Goal: Navigation & Orientation: Find specific page/section

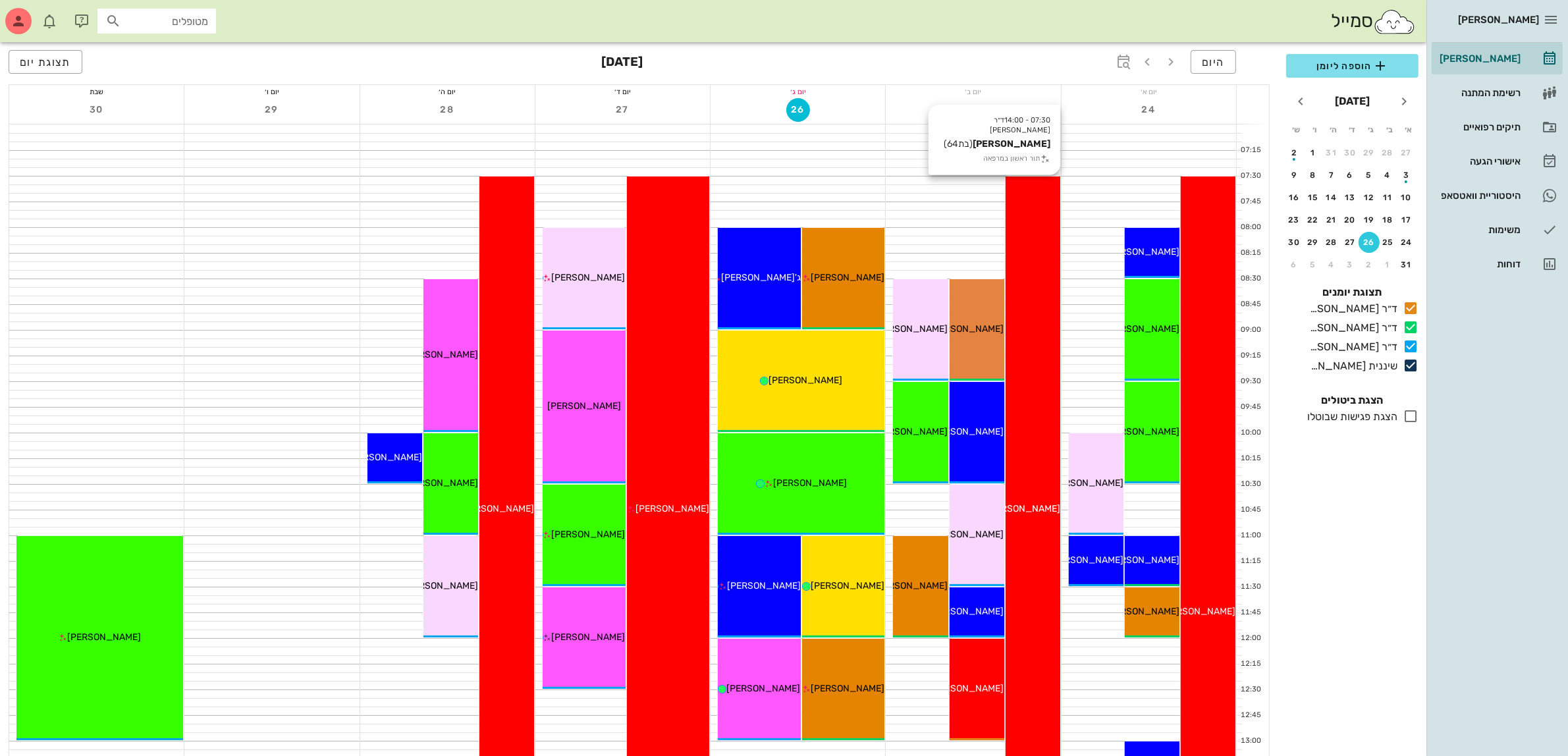
click at [1052, 264] on div "07:30 - 14:00 ד״ר [PERSON_NAME] [PERSON_NAME] (בת 64 ) תור ראשון במרפאה [PERSON…" at bounding box center [1033, 509] width 55 height 666
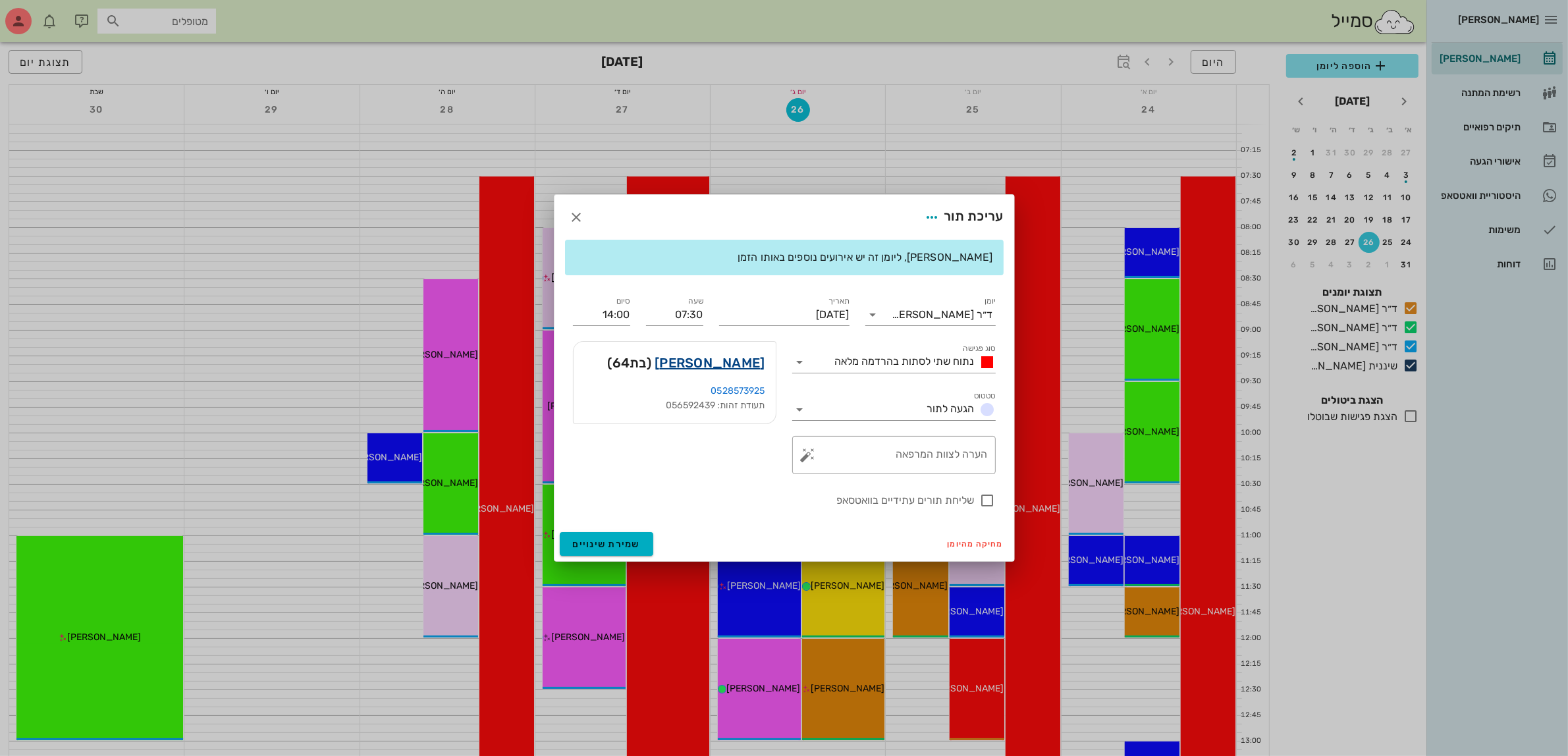
click at [725, 356] on link "[PERSON_NAME]" at bounding box center [709, 362] width 110 height 21
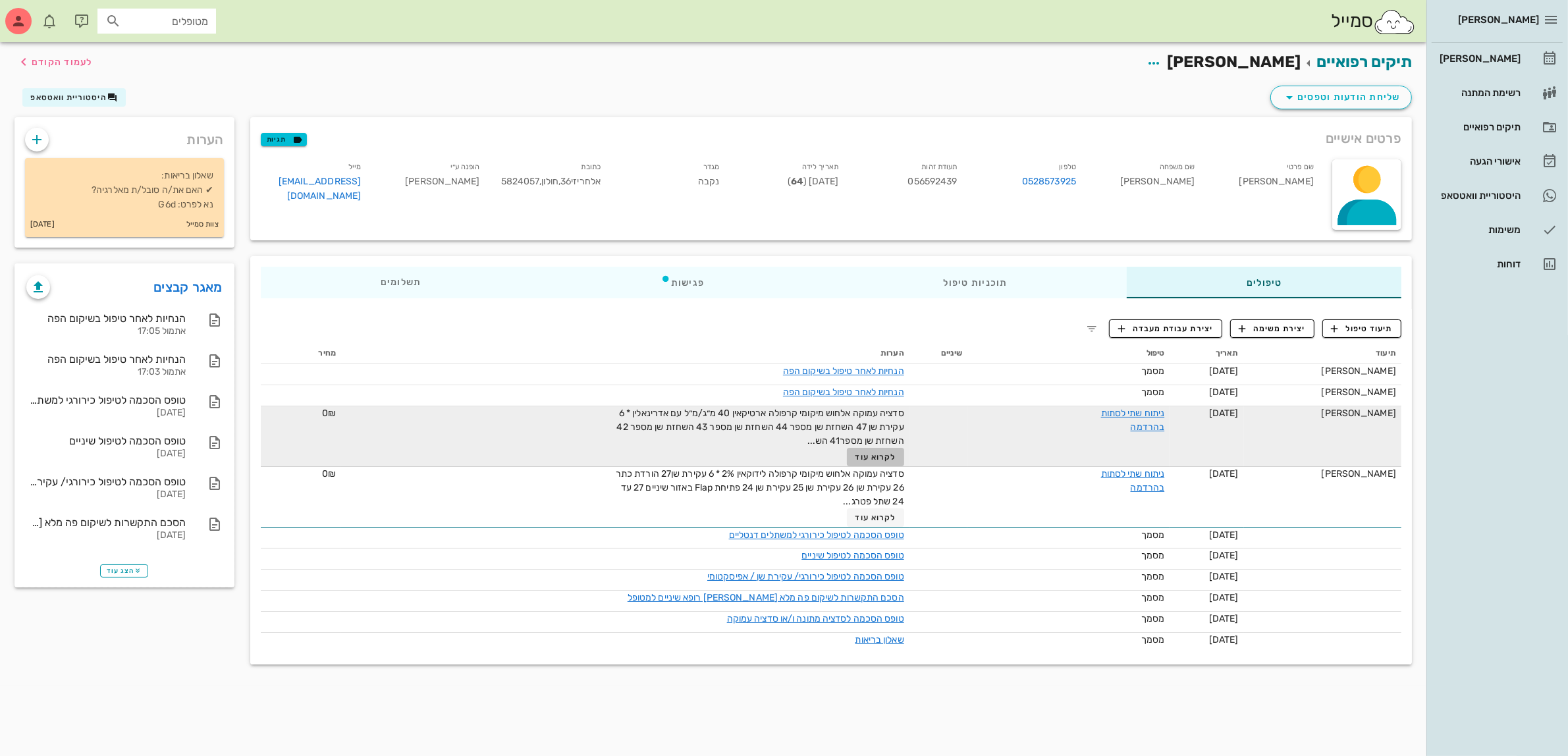
click at [890, 454] on span "לקרוא עוד" at bounding box center [876, 457] width 41 height 9
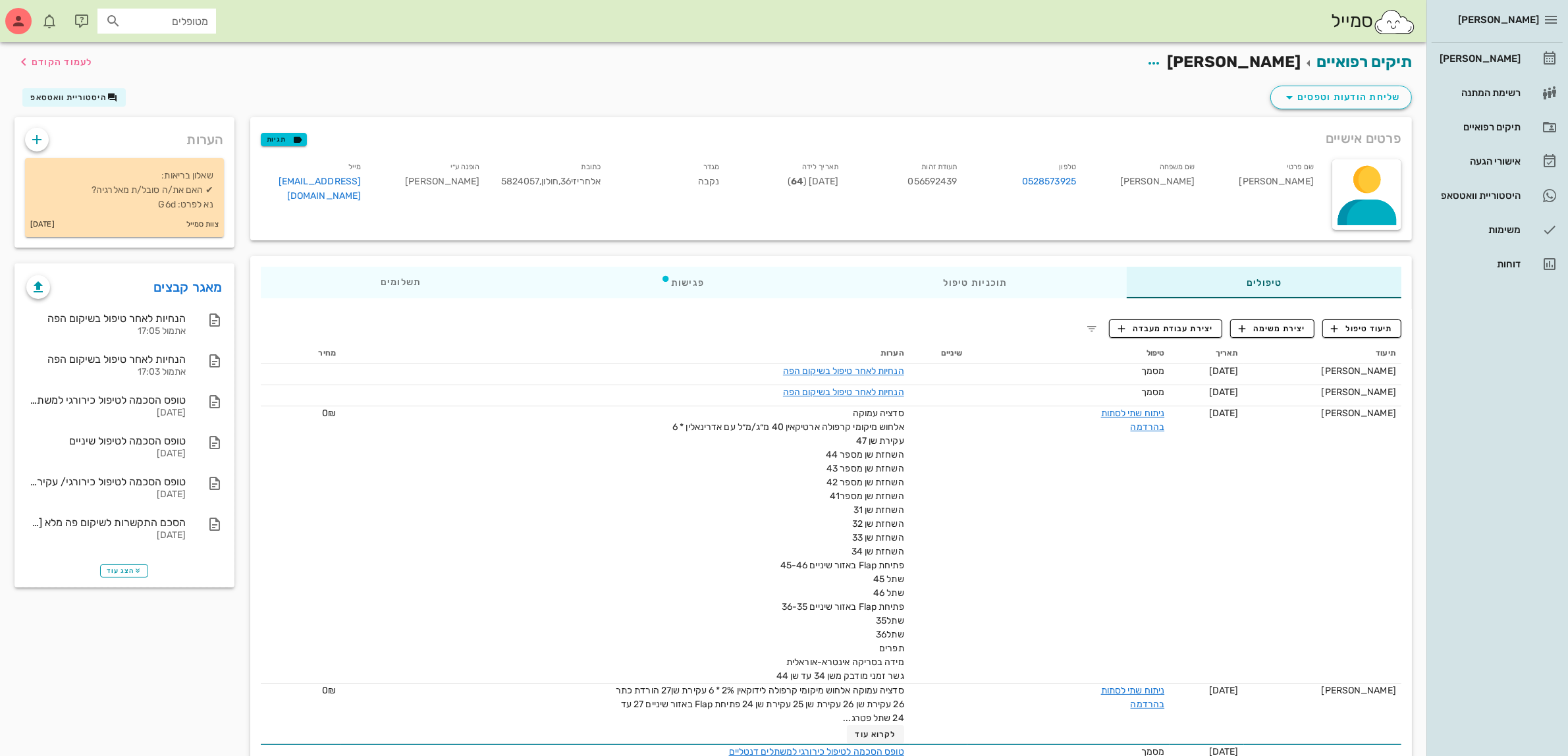
drag, startPoint x: 1114, startPoint y: 425, endPoint x: 1193, endPoint y: 351, distance: 108.2
click at [1115, 426] on div "ניתוח שתי לסתות בהרדמה" at bounding box center [1115, 420] width 99 height 28
click at [1370, 64] on link "תיקים רפואיים" at bounding box center [1364, 62] width 95 height 19
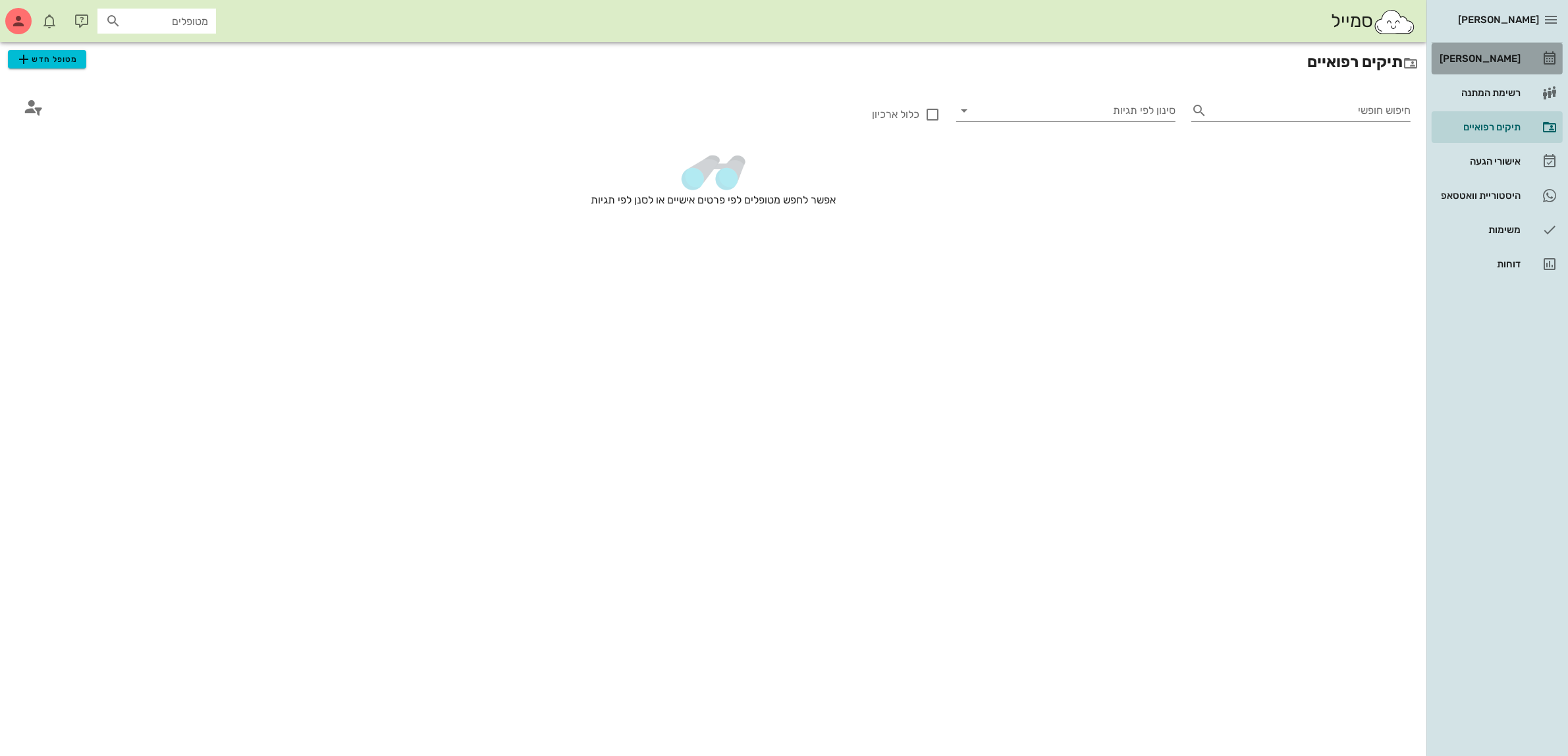
drag, startPoint x: 1507, startPoint y: 48, endPoint x: 1549, endPoint y: 1, distance: 63.0
click at [1506, 50] on div "[PERSON_NAME]" at bounding box center [1478, 58] width 84 height 21
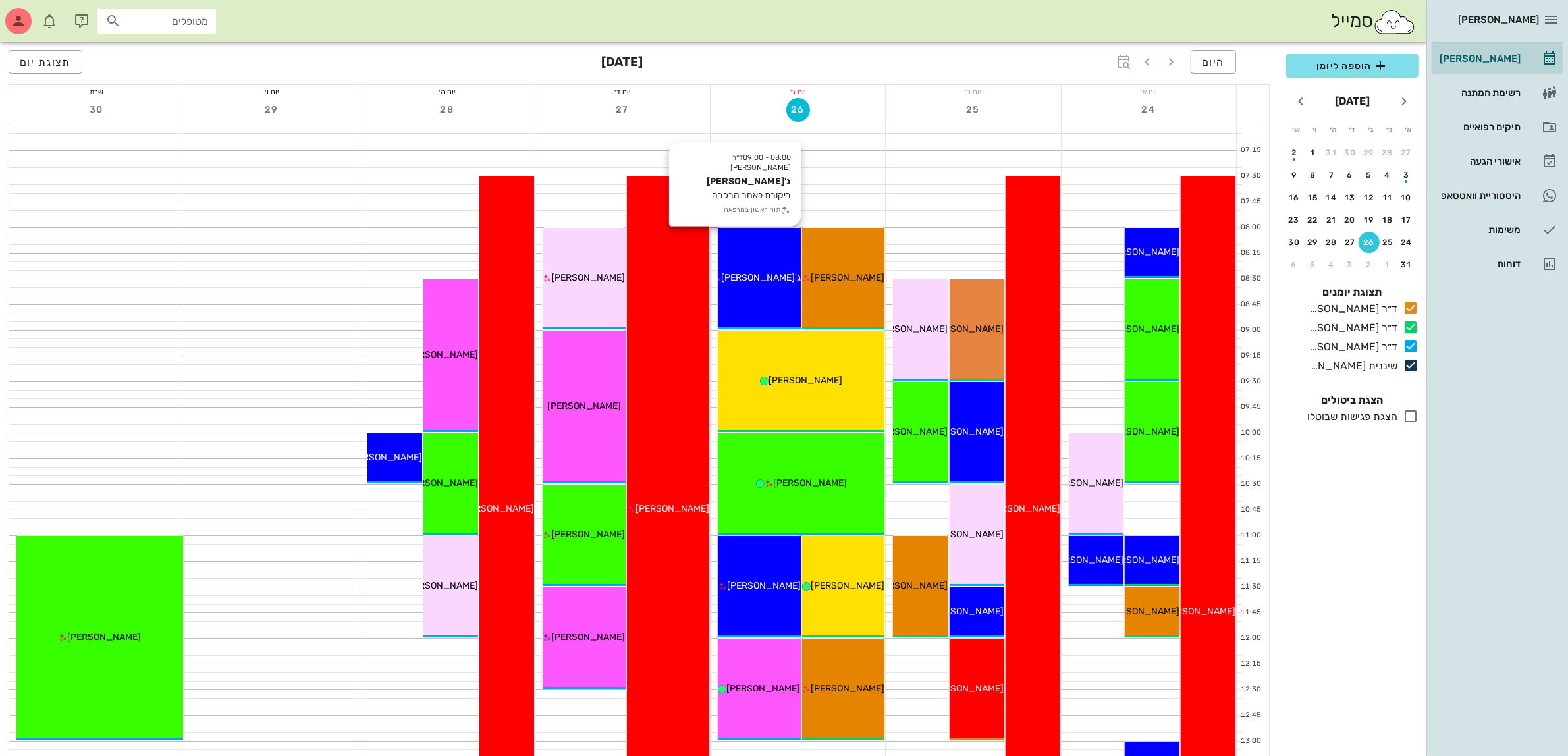
click at [762, 273] on span "ג'[PERSON_NAME]" at bounding box center [760, 278] width 80 height 11
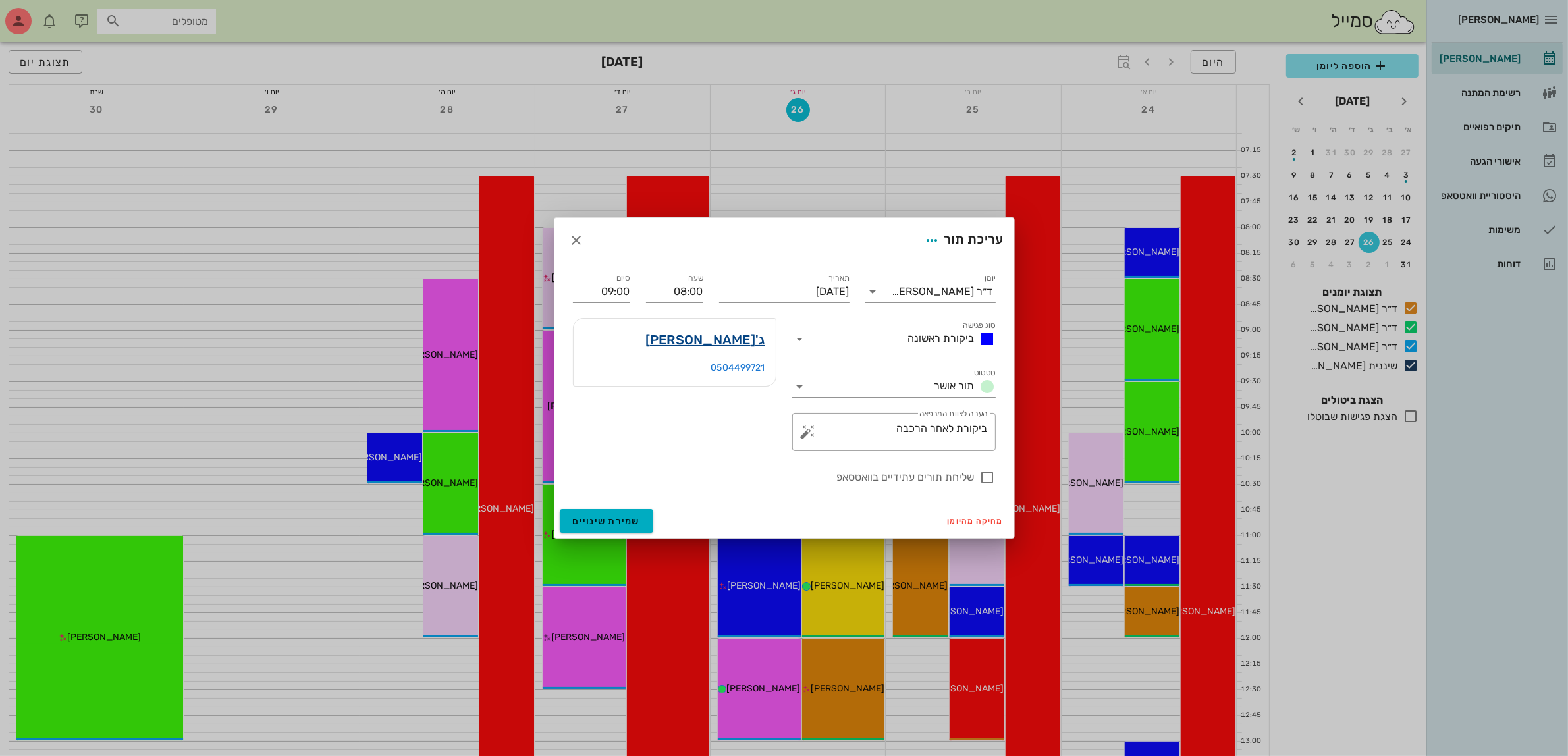
click at [756, 339] on link "ג'[PERSON_NAME]" at bounding box center [705, 340] width 120 height 21
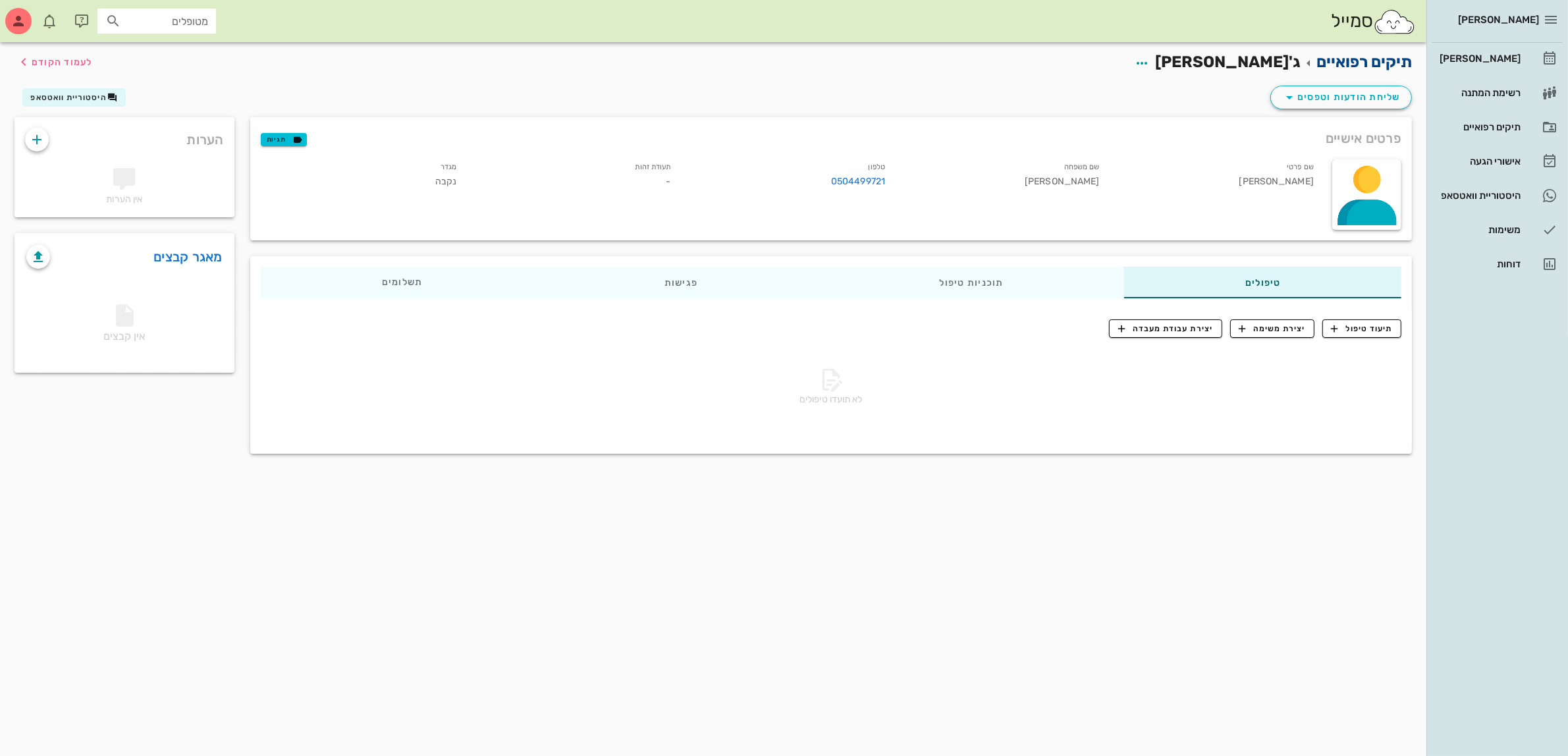
click at [1357, 56] on link "תיקים רפואיים" at bounding box center [1364, 62] width 95 height 19
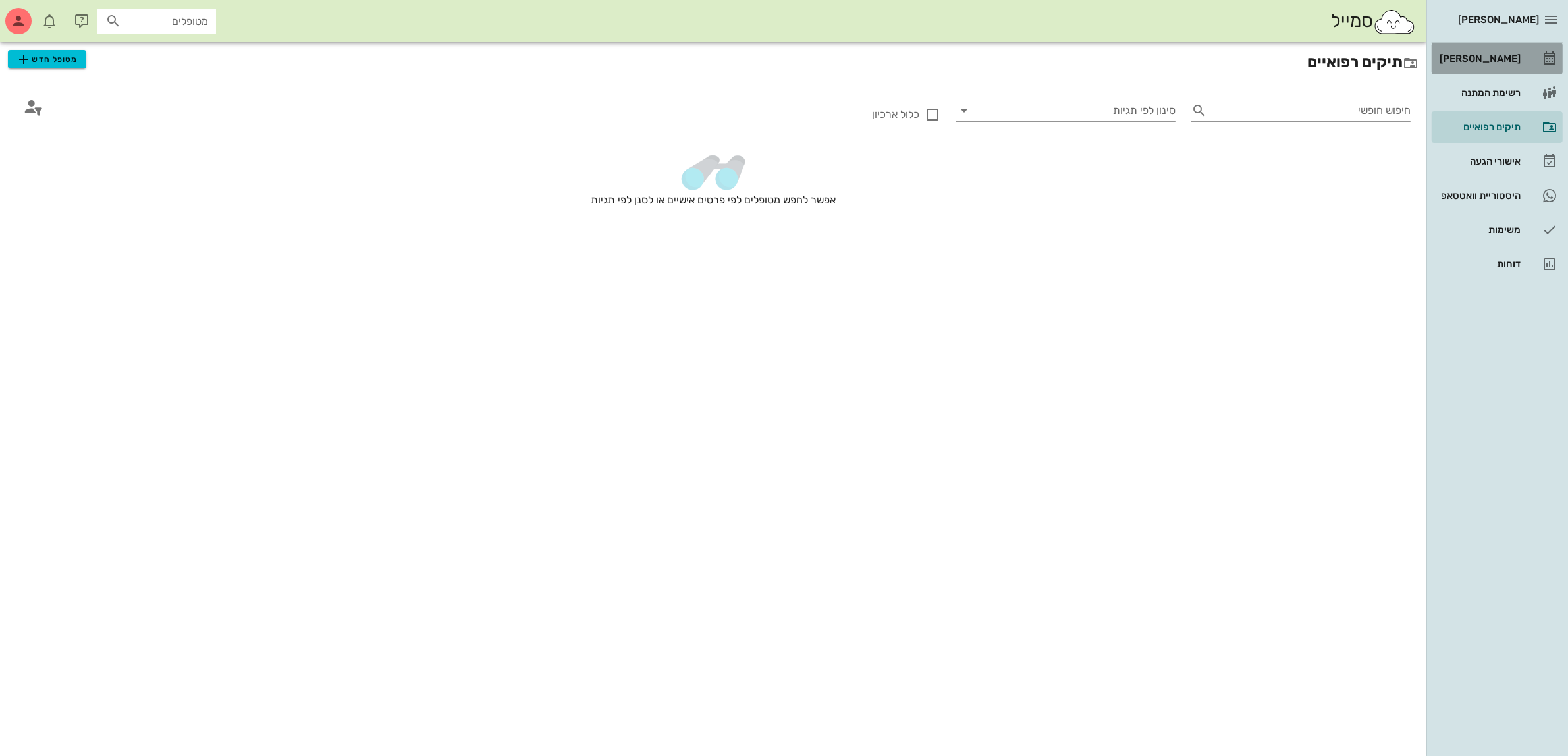
click at [1499, 51] on div "[PERSON_NAME]" at bounding box center [1478, 58] width 84 height 21
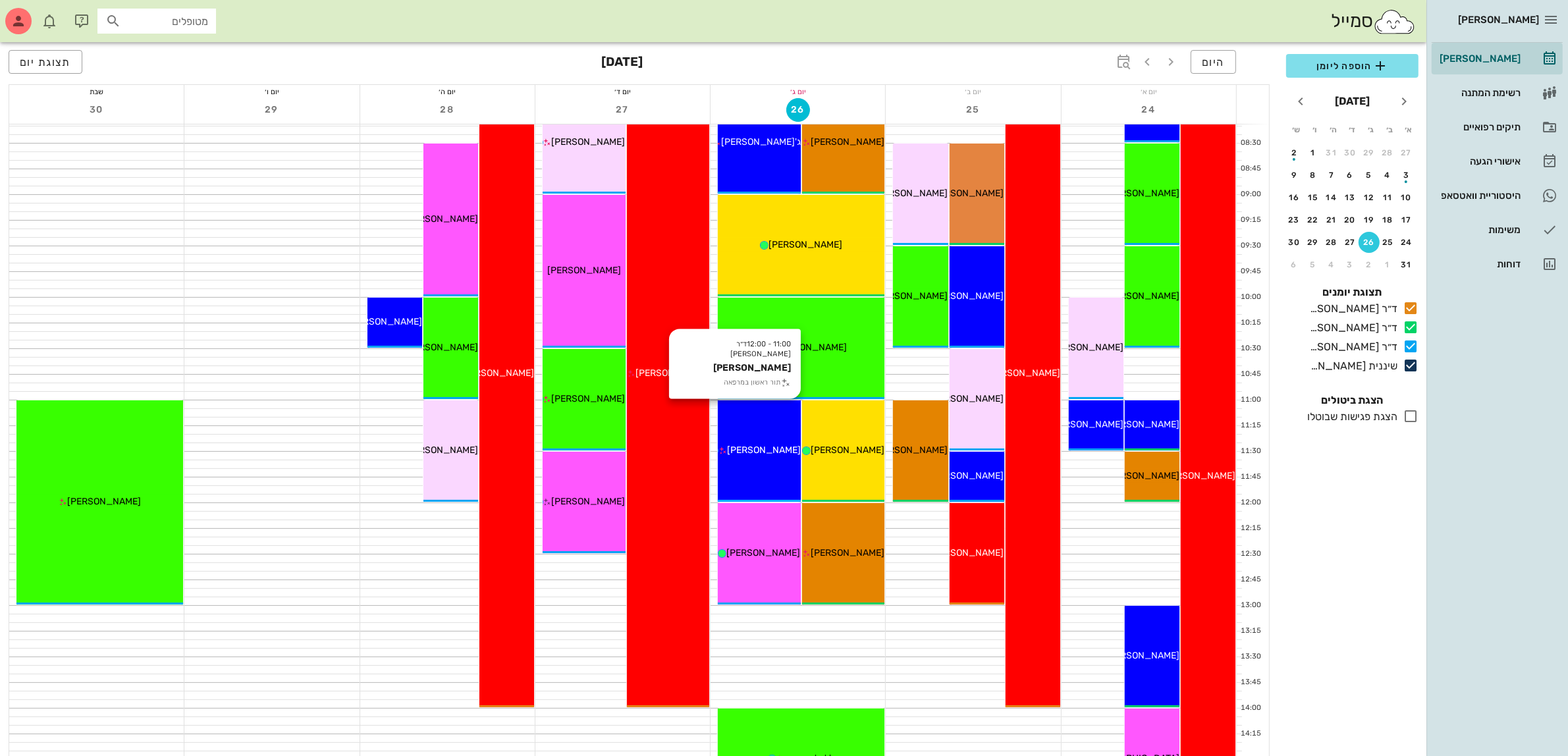
scroll to position [165, 0]
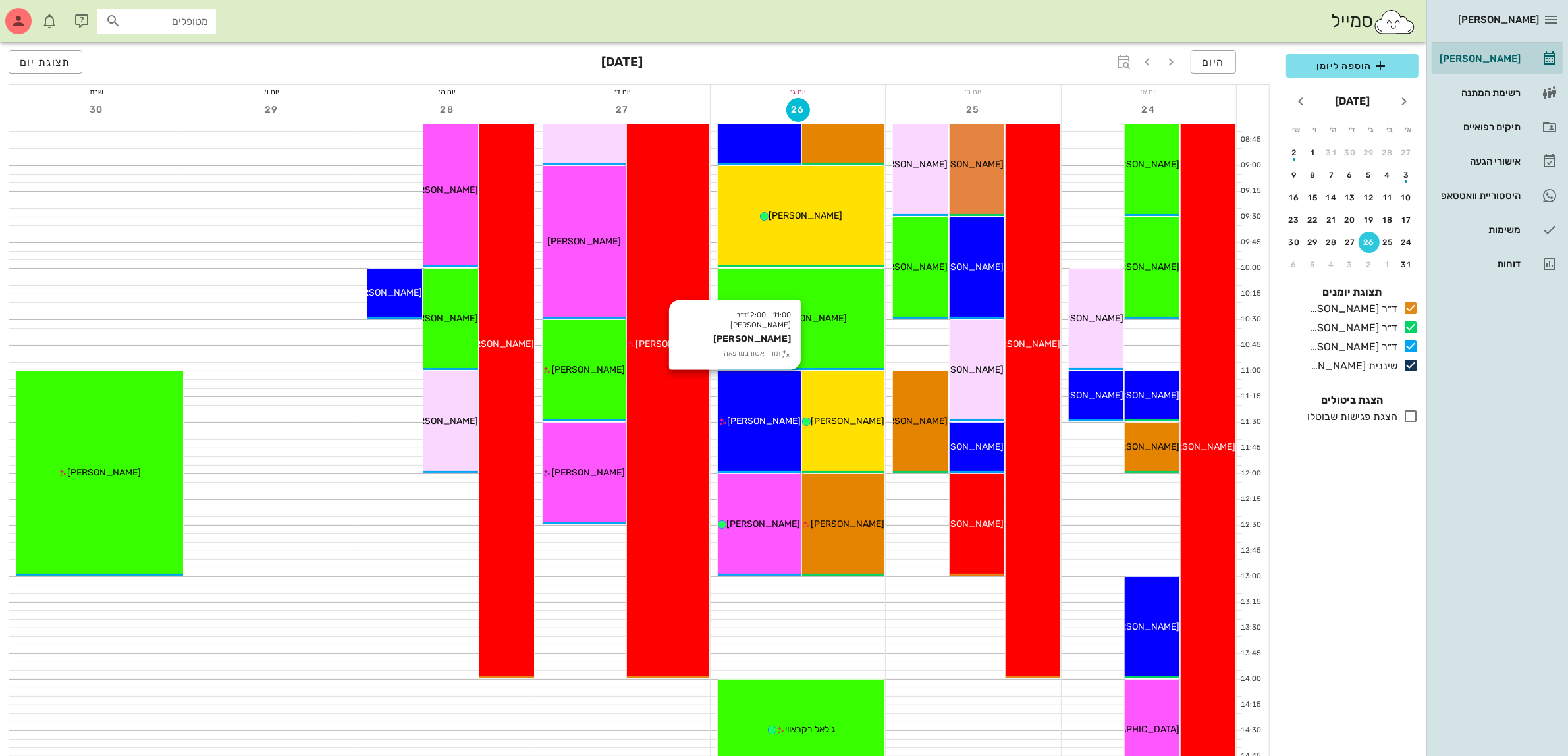
click at [770, 405] on div "11:00 - 12:00 ד״ר [PERSON_NAME] [PERSON_NAME] תור ראשון במרפאה [PERSON_NAME]" at bounding box center [759, 422] width 83 height 101
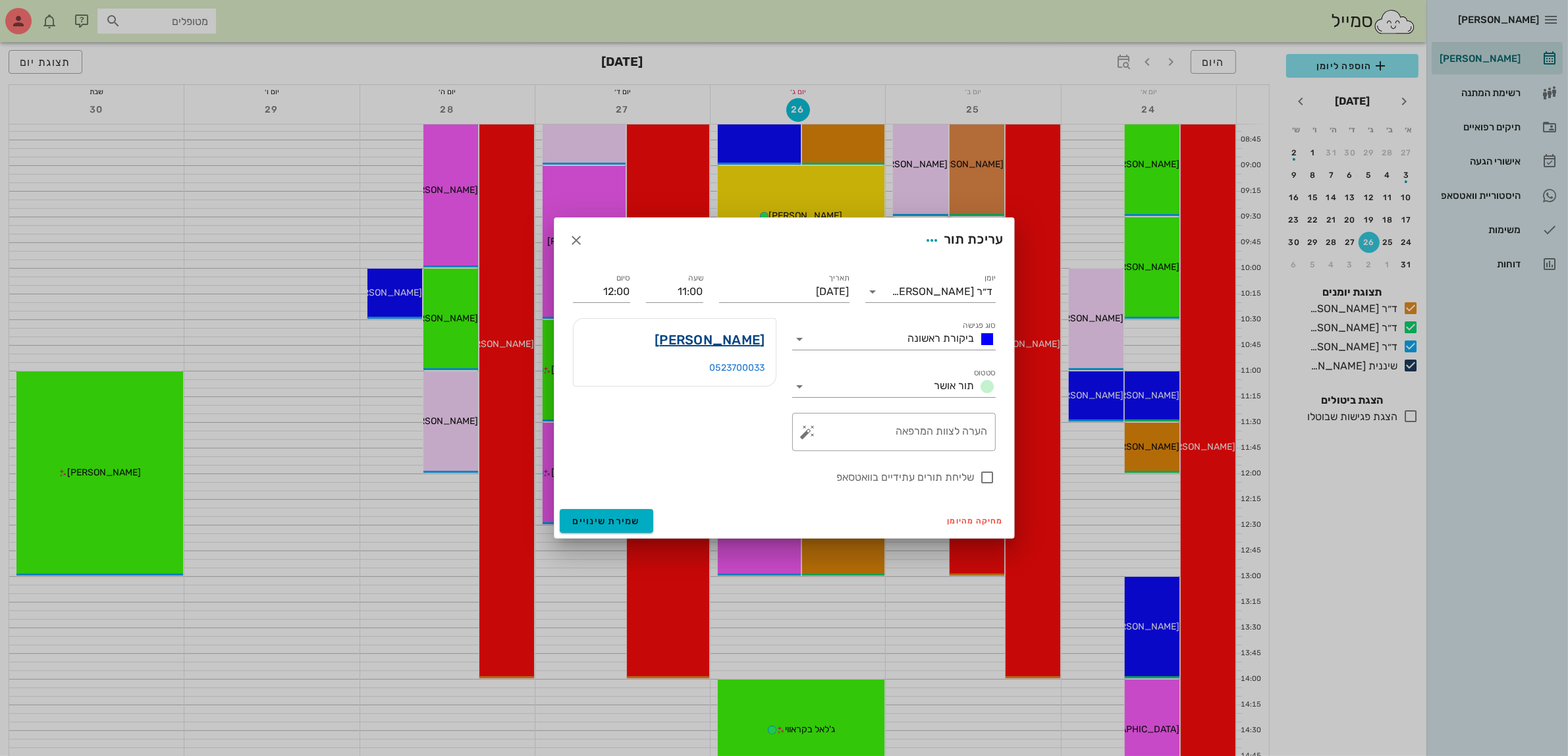
click at [750, 336] on link "[PERSON_NAME]" at bounding box center [709, 340] width 110 height 21
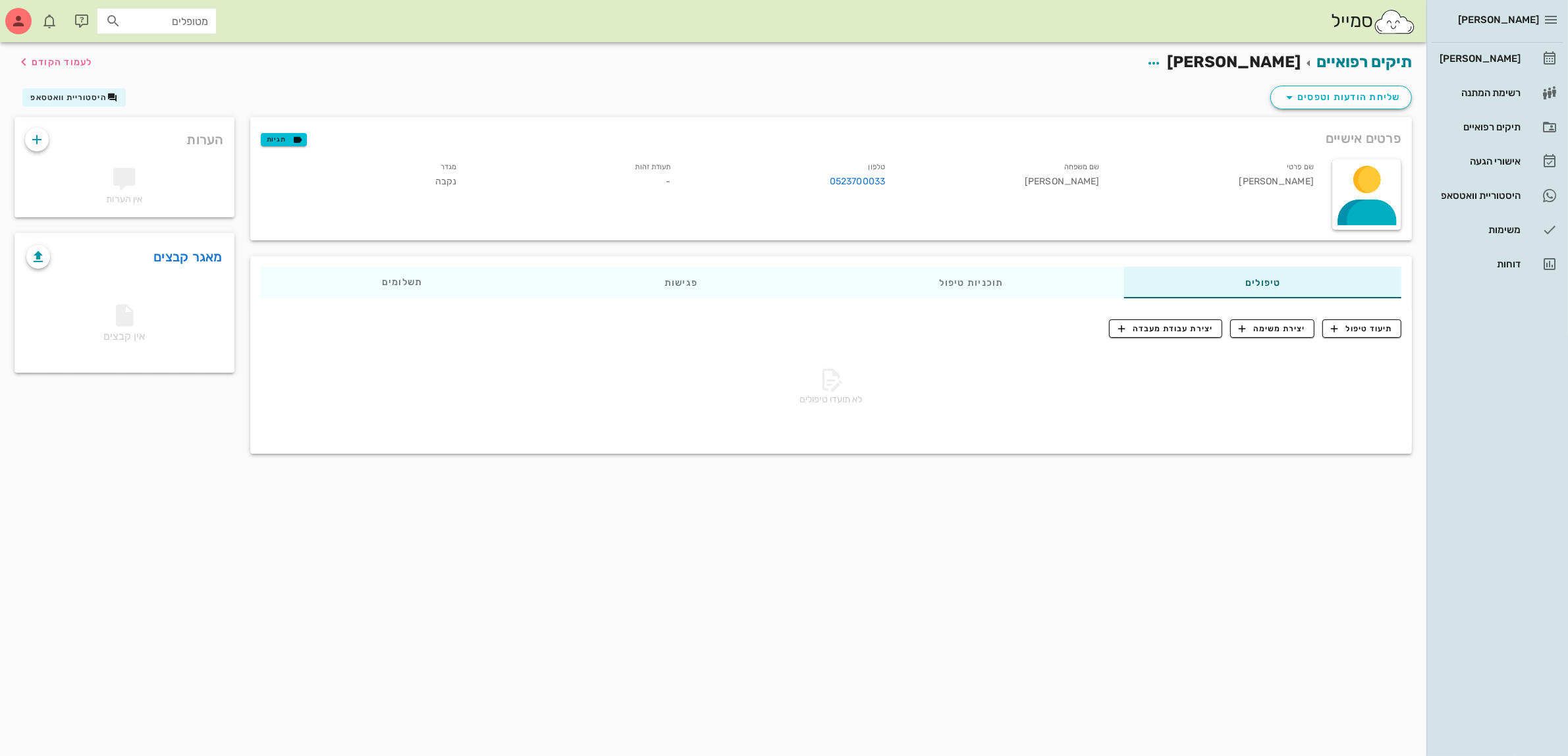
click at [1368, 50] on h2 "תיקים רפואיים [PERSON_NAME] לעמוד הקודם" at bounding box center [1257, 63] width 309 height 25
click at [1368, 67] on link "תיקים רפואיים" at bounding box center [1364, 62] width 95 height 19
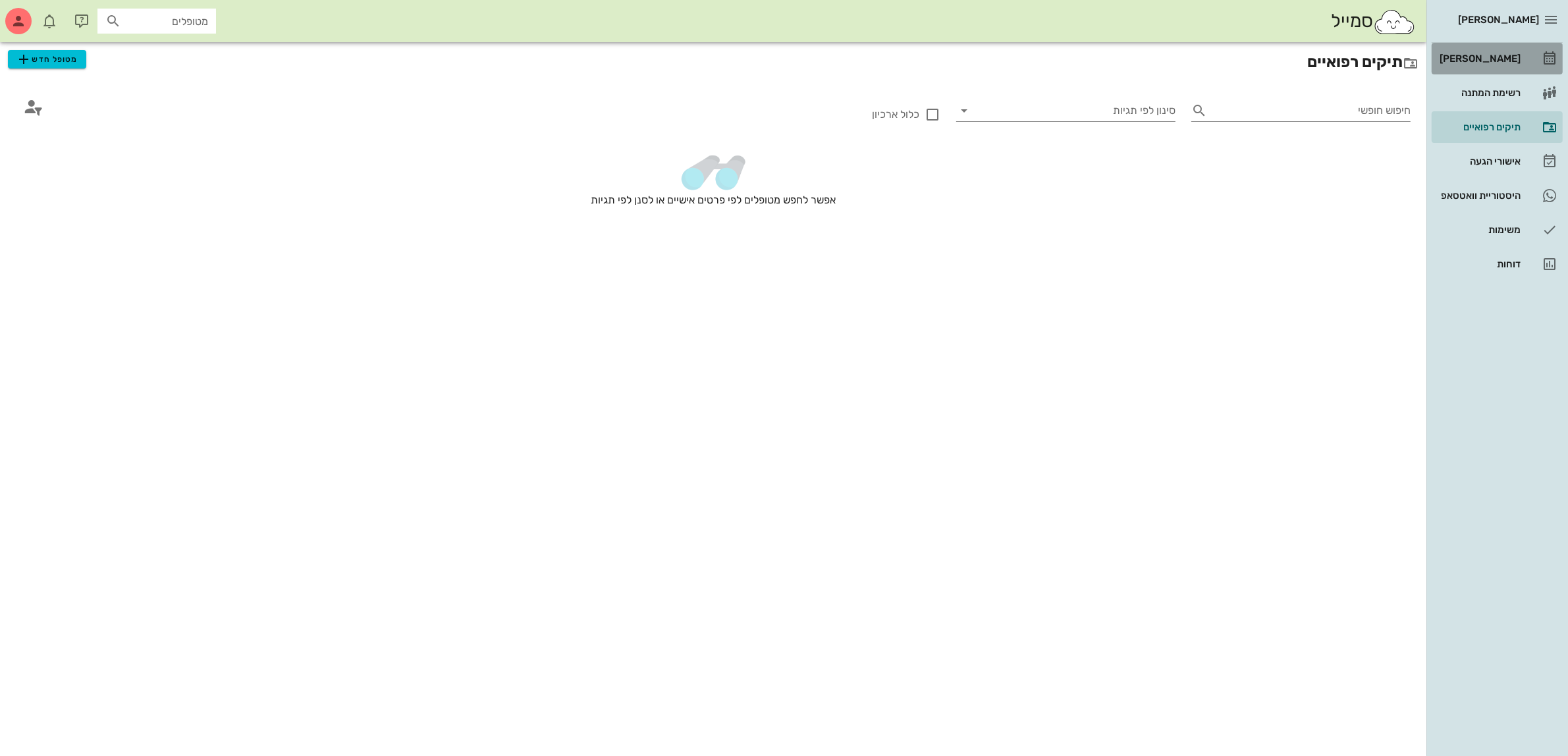
click at [1482, 63] on div "[PERSON_NAME]" at bounding box center [1478, 59] width 84 height 11
